Goal: Check status: Check status

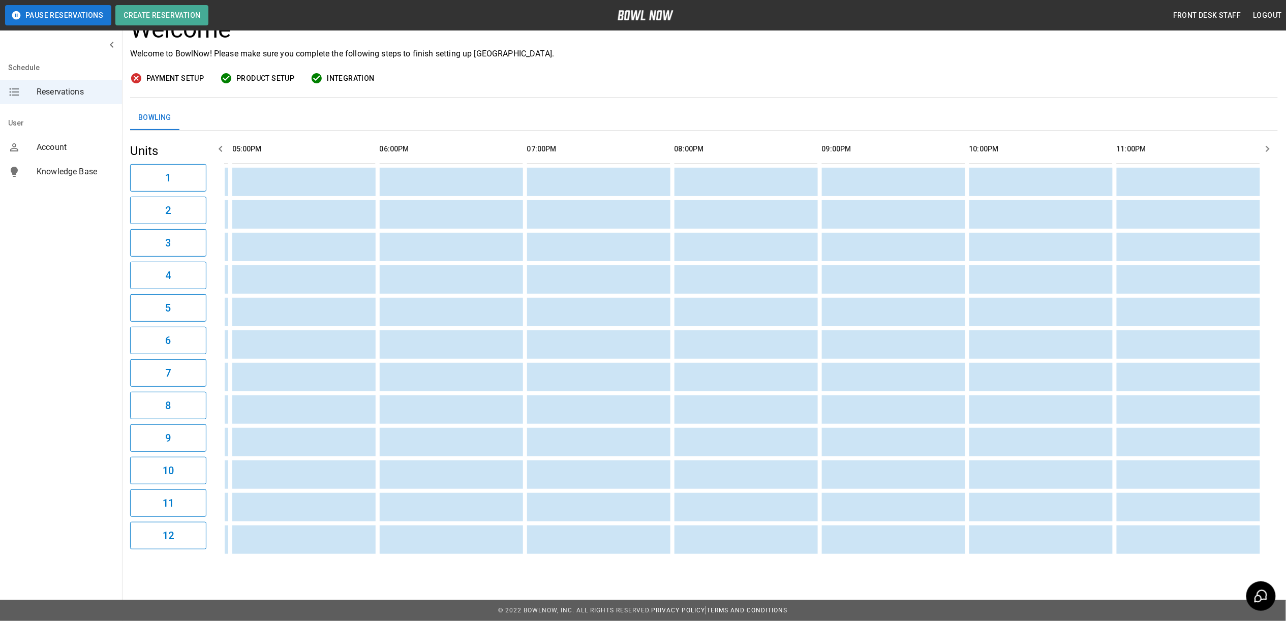
scroll to position [0, 893]
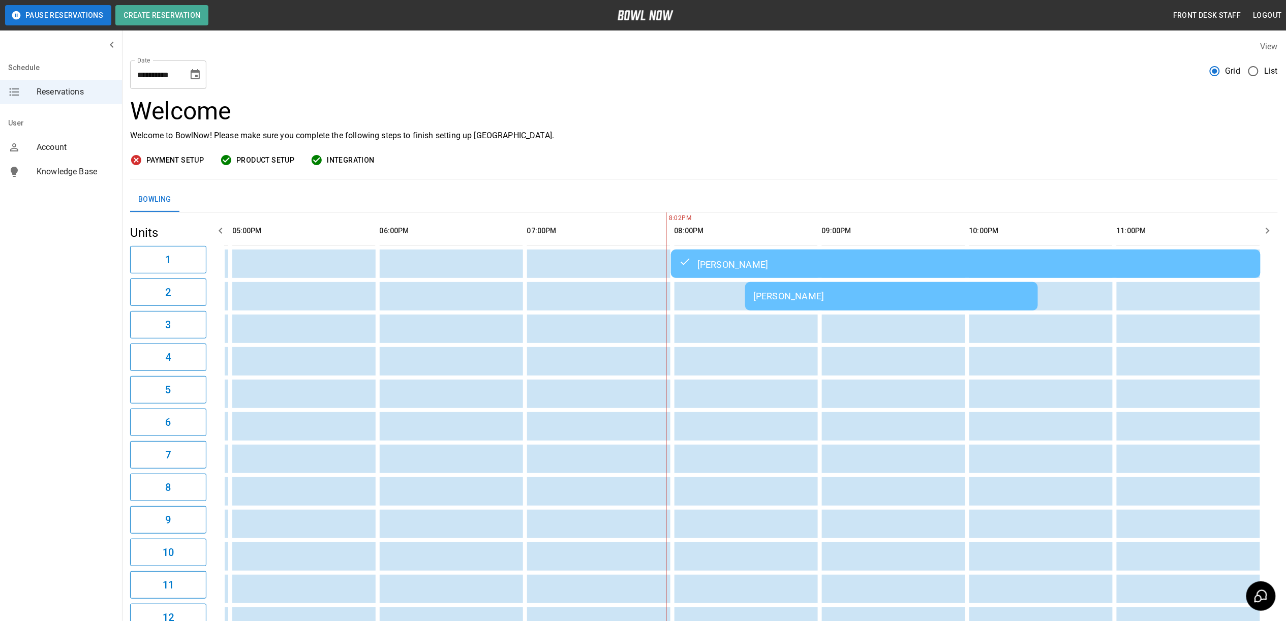
click at [828, 297] on div "[PERSON_NAME]" at bounding box center [891, 296] width 276 height 11
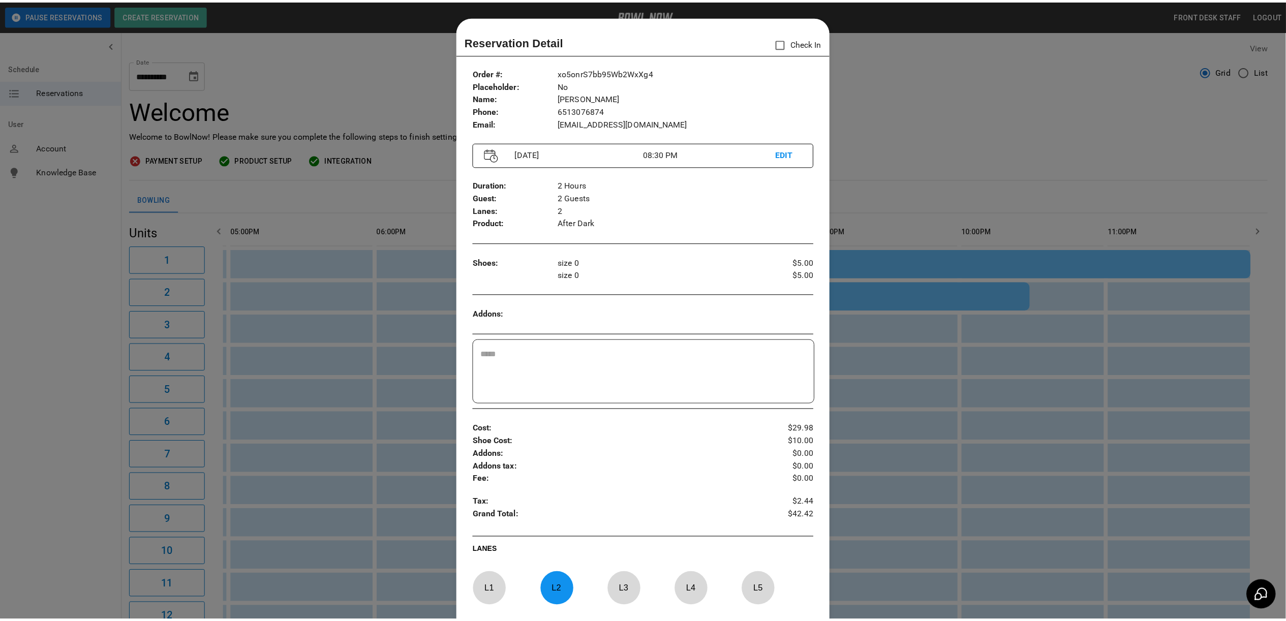
scroll to position [16, 0]
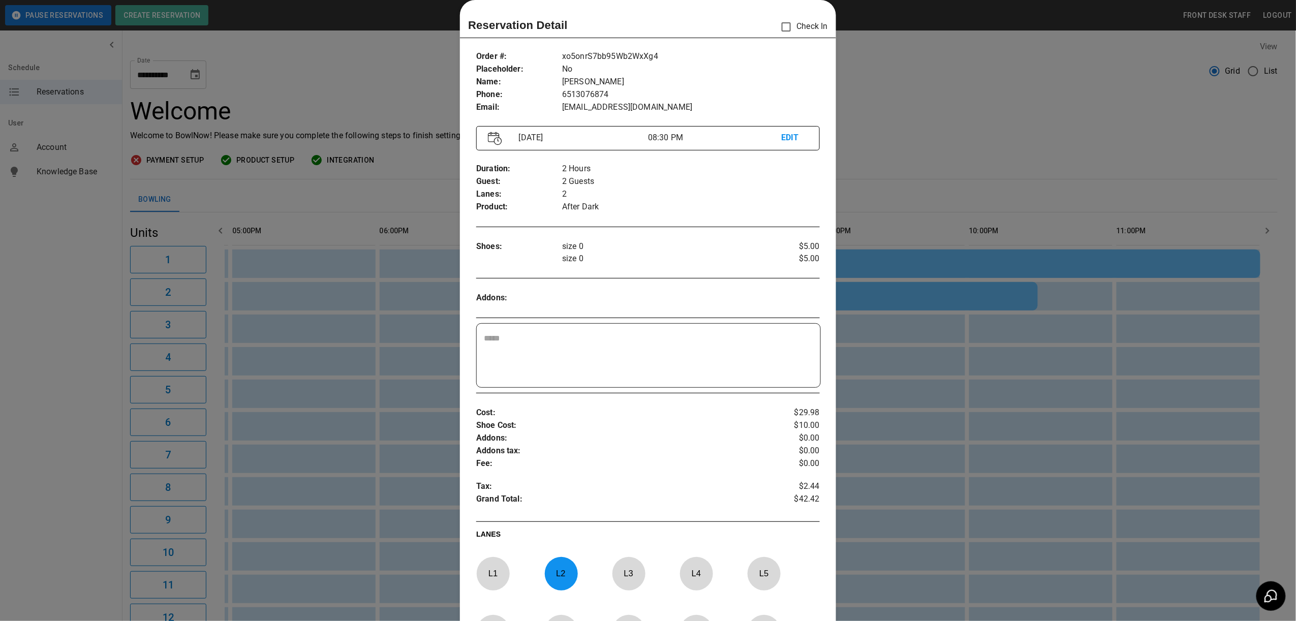
click at [936, 108] on div at bounding box center [648, 310] width 1296 height 621
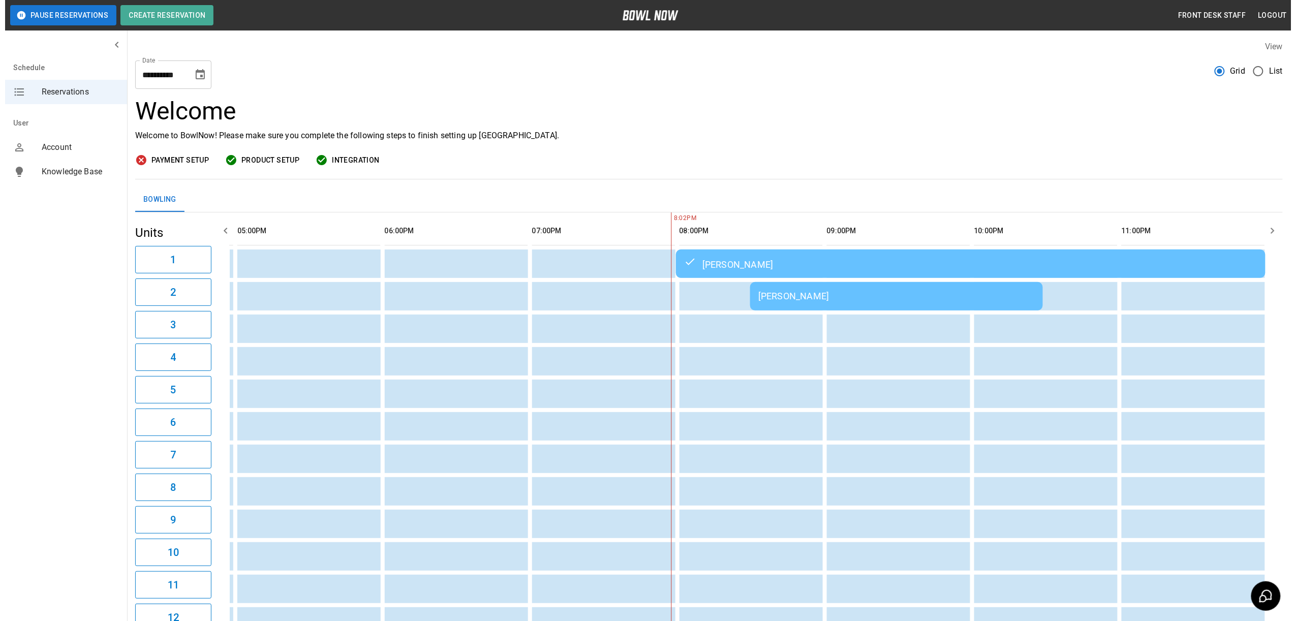
scroll to position [0, 883]
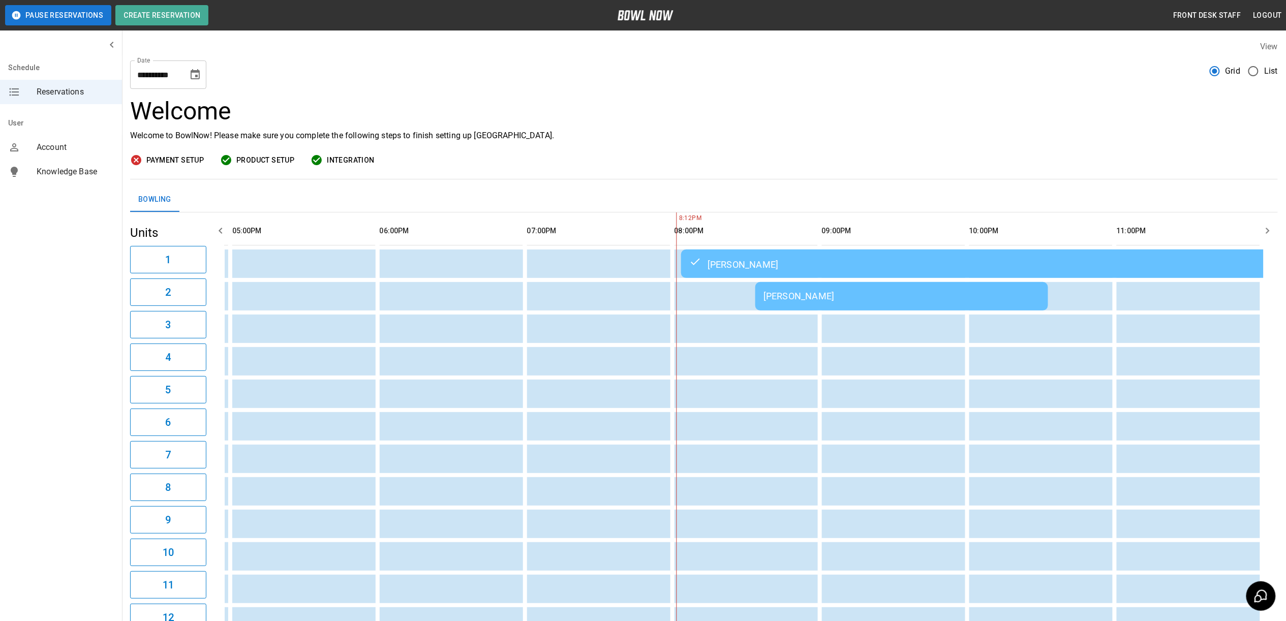
click at [788, 295] on div "[PERSON_NAME]" at bounding box center [901, 296] width 276 height 11
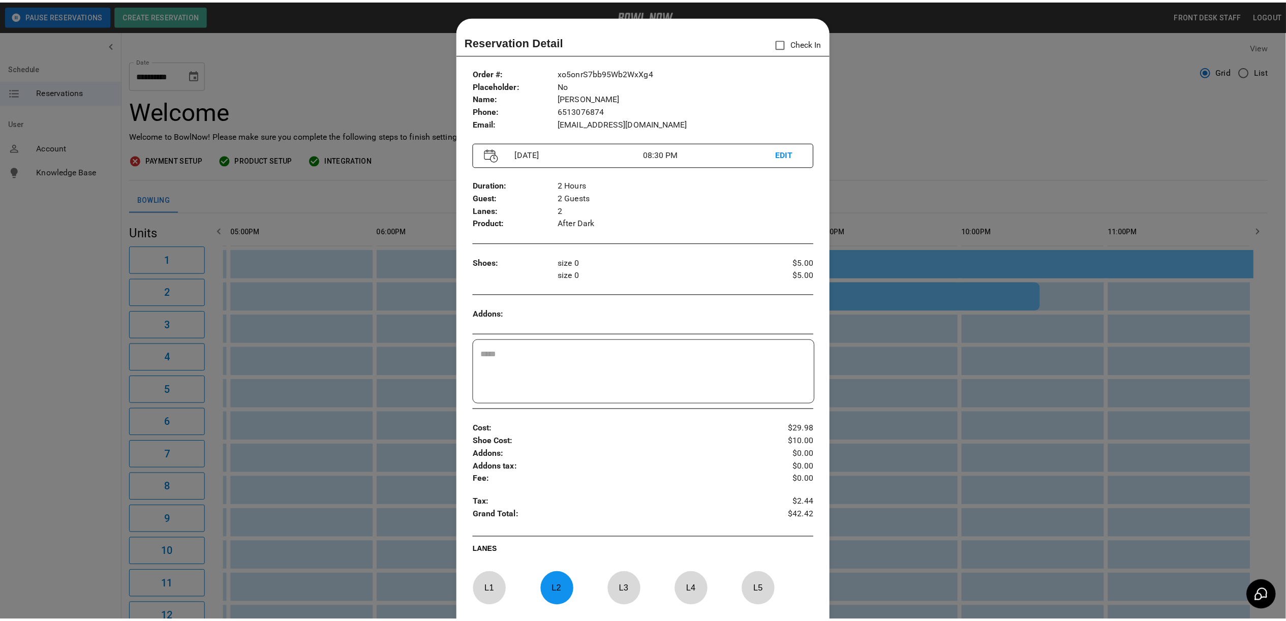
scroll to position [16, 0]
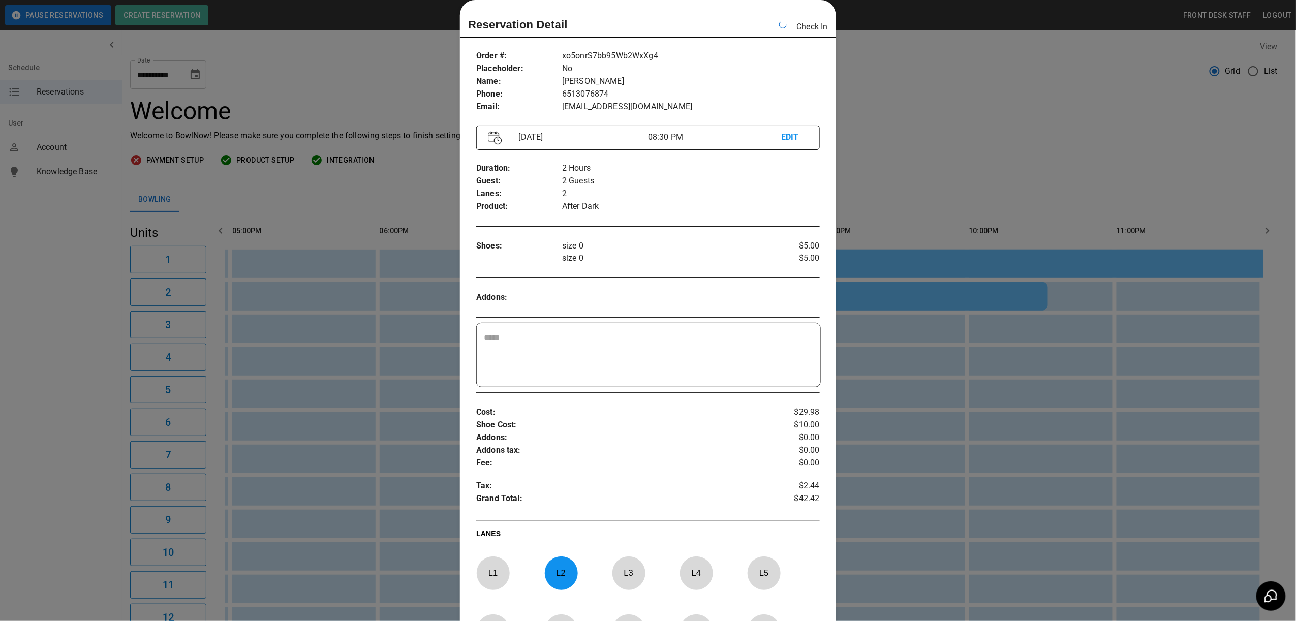
drag, startPoint x: 903, startPoint y: 118, endPoint x: 895, endPoint y: 149, distance: 32.5
click at [903, 118] on div at bounding box center [648, 310] width 1296 height 621
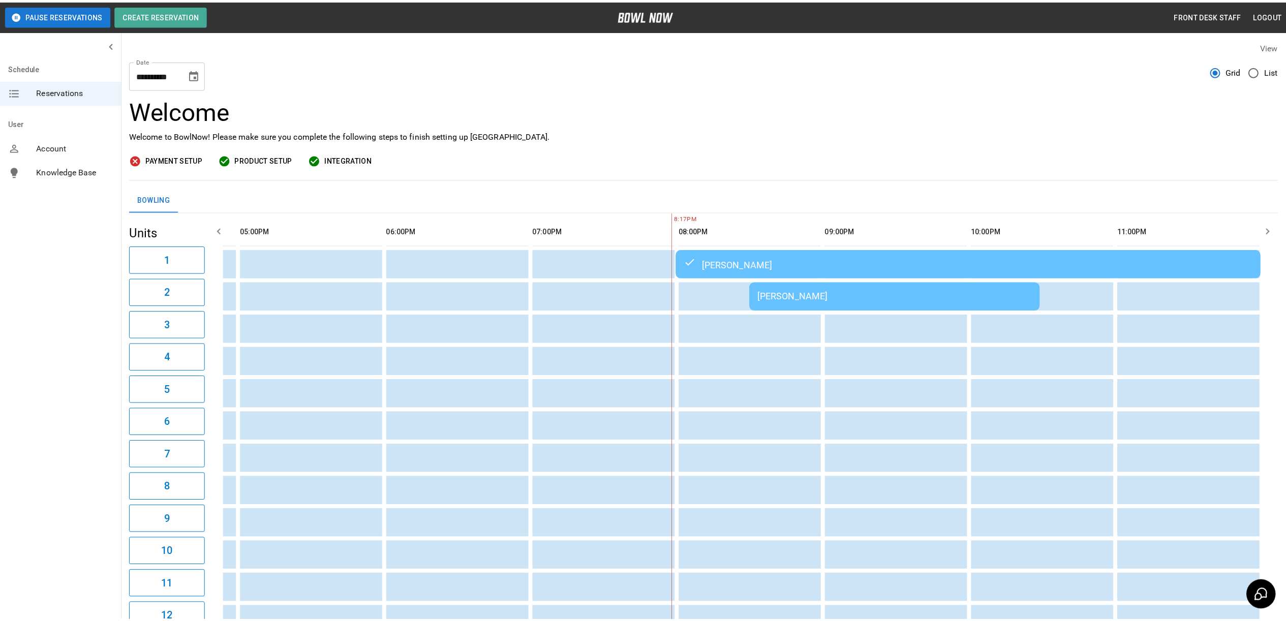
scroll to position [0, 857]
